Goal: Task Accomplishment & Management: Complete application form

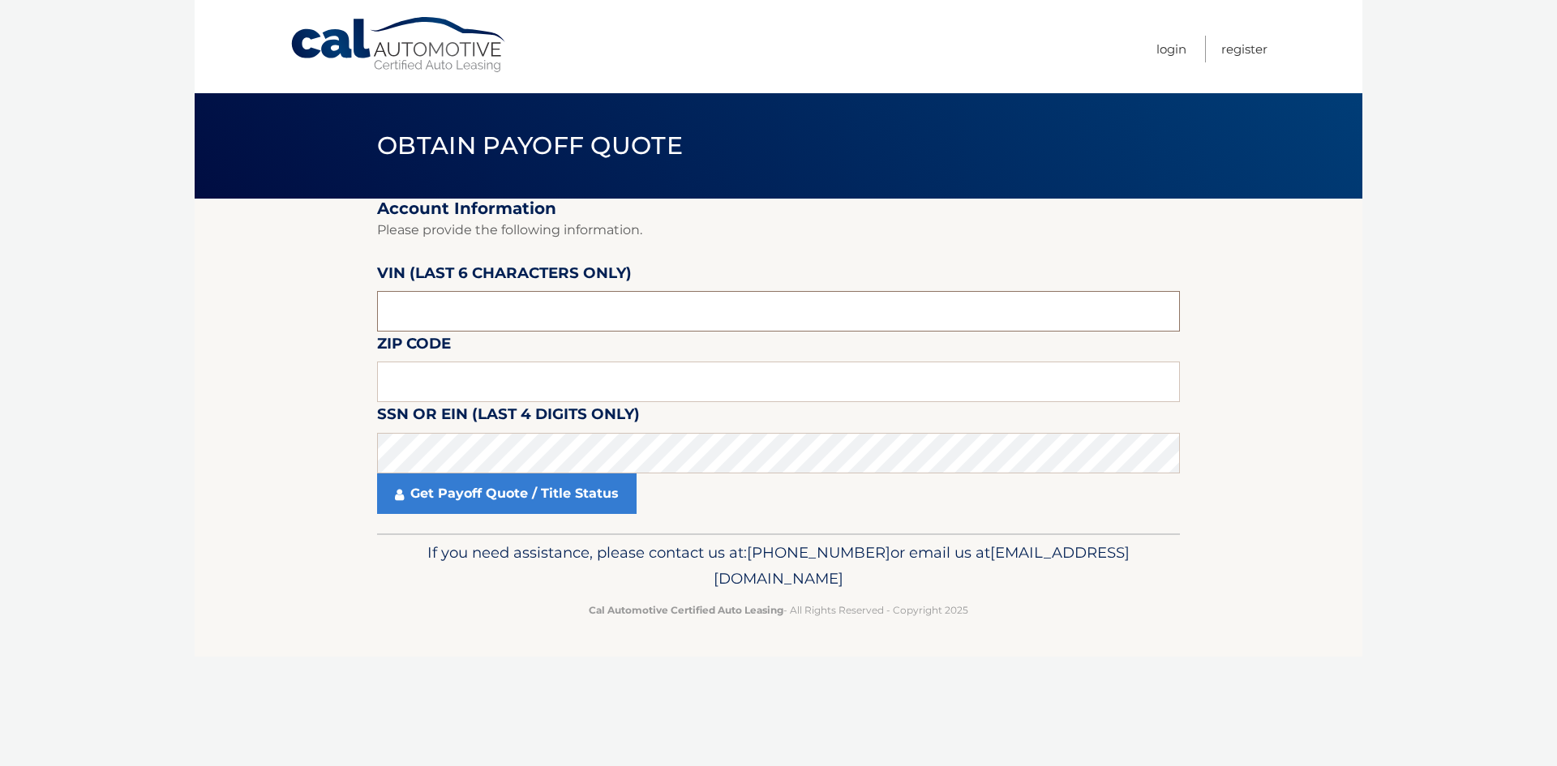
click at [495, 318] on input "text" at bounding box center [778, 311] width 803 height 41
paste input "167131"
type input "167131"
click at [649, 384] on input "text" at bounding box center [778, 382] width 803 height 41
paste input "12589"
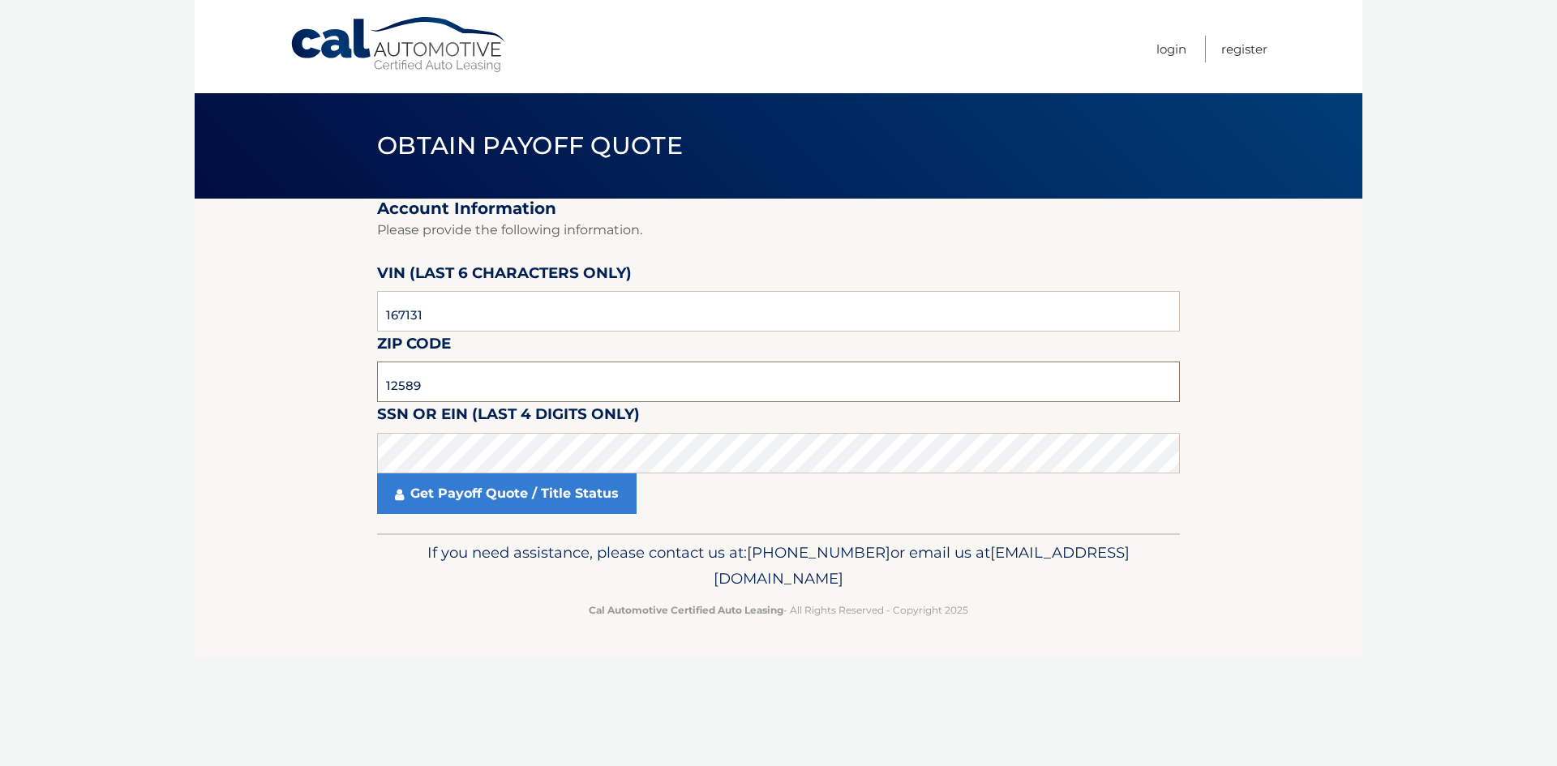
type input "12589"
click button "For Originating Dealer" at bounding box center [0, 0] width 0 height 0
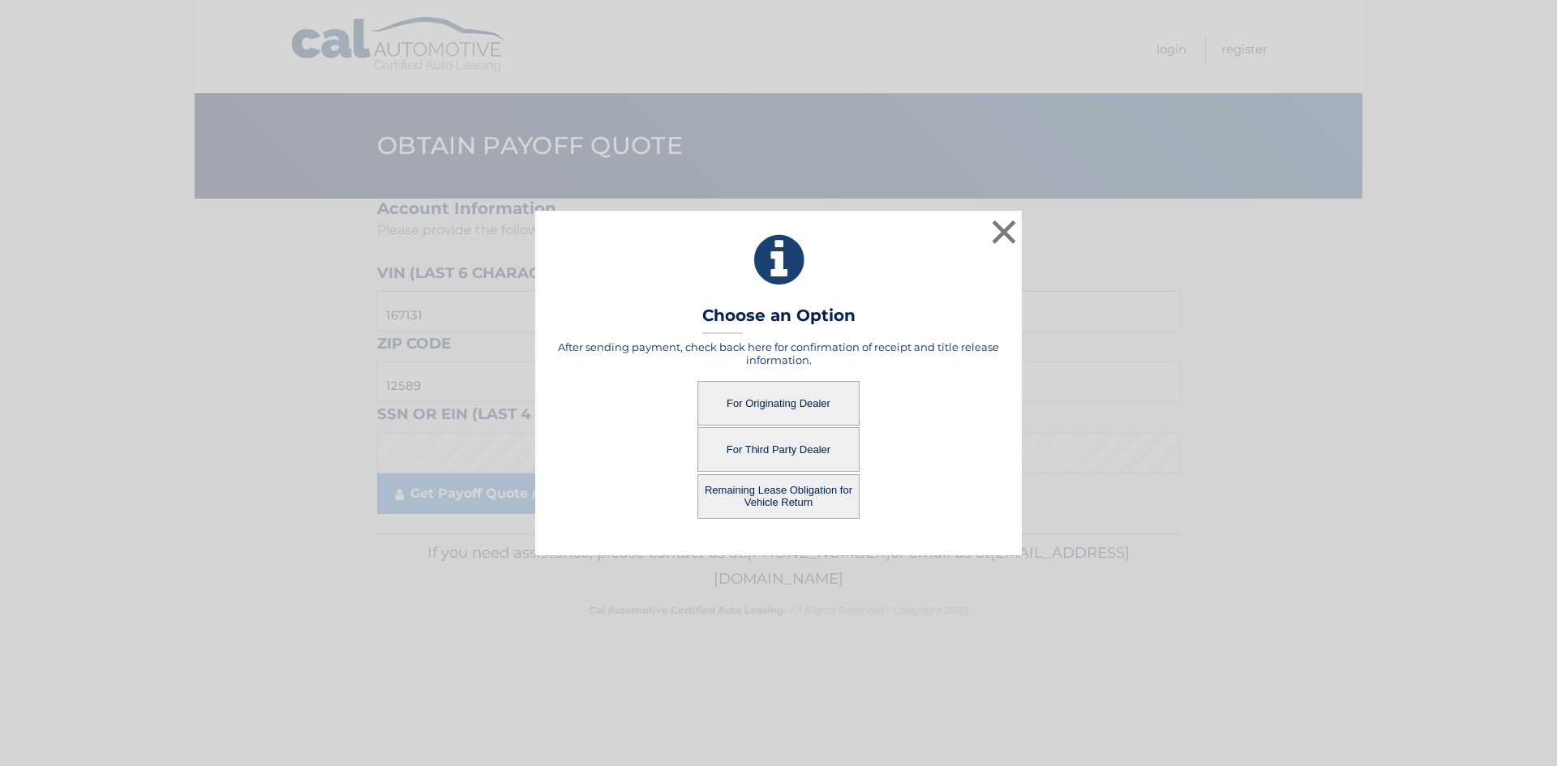
click at [763, 389] on button "For Originating Dealer" at bounding box center [778, 403] width 162 height 45
